Goal: Transaction & Acquisition: Purchase product/service

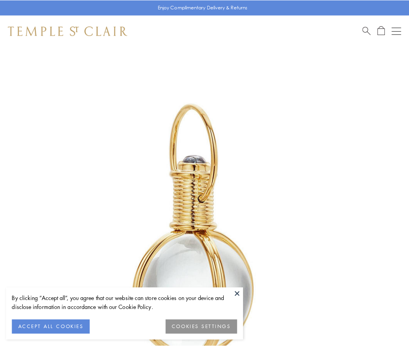
scroll to position [203, 0]
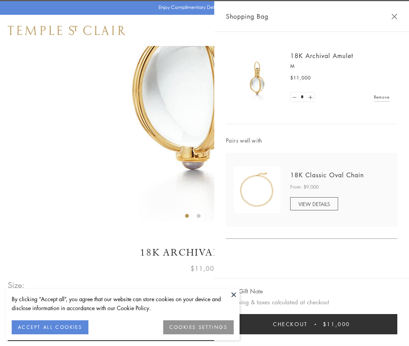
click at [311, 324] on button "Checkout $11,000" at bounding box center [311, 324] width 171 height 20
